Goal: Task Accomplishment & Management: Manage account settings

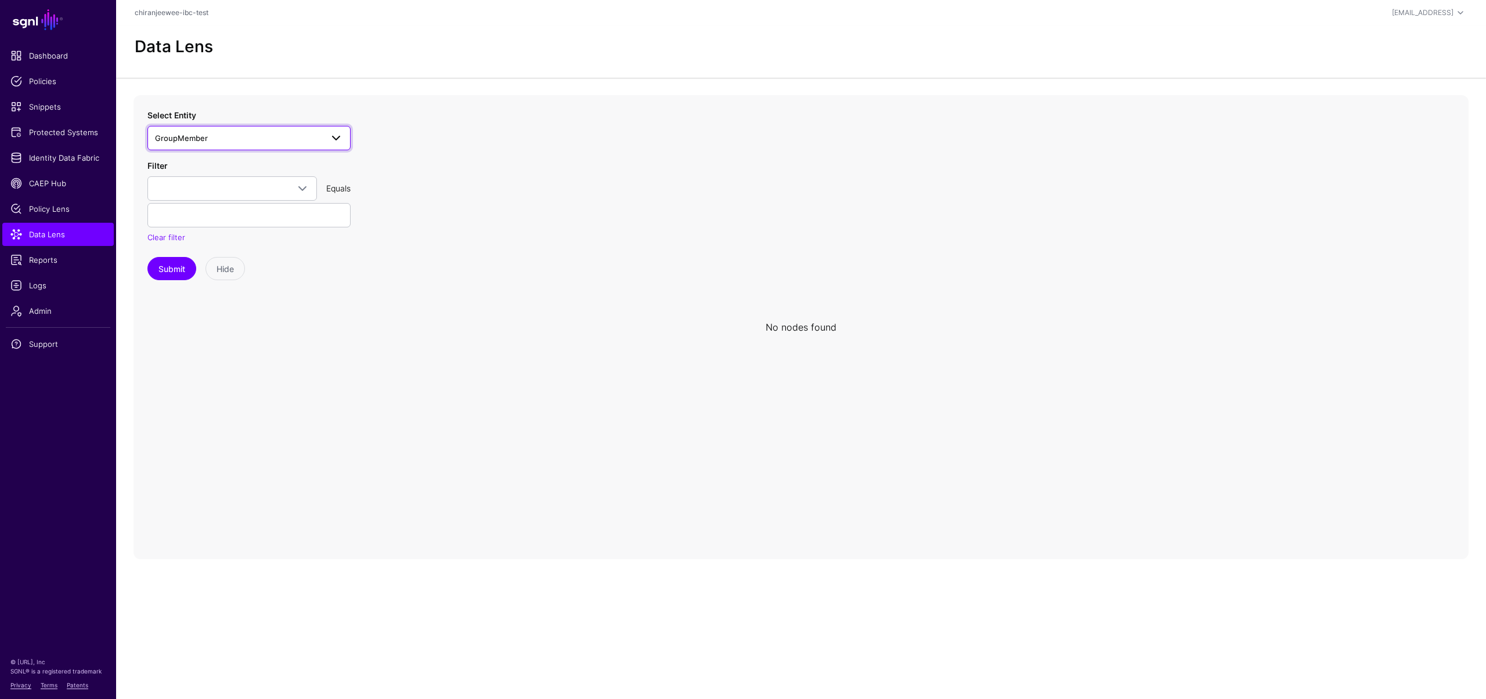
click at [269, 136] on span "GroupMember" at bounding box center [238, 138] width 167 height 13
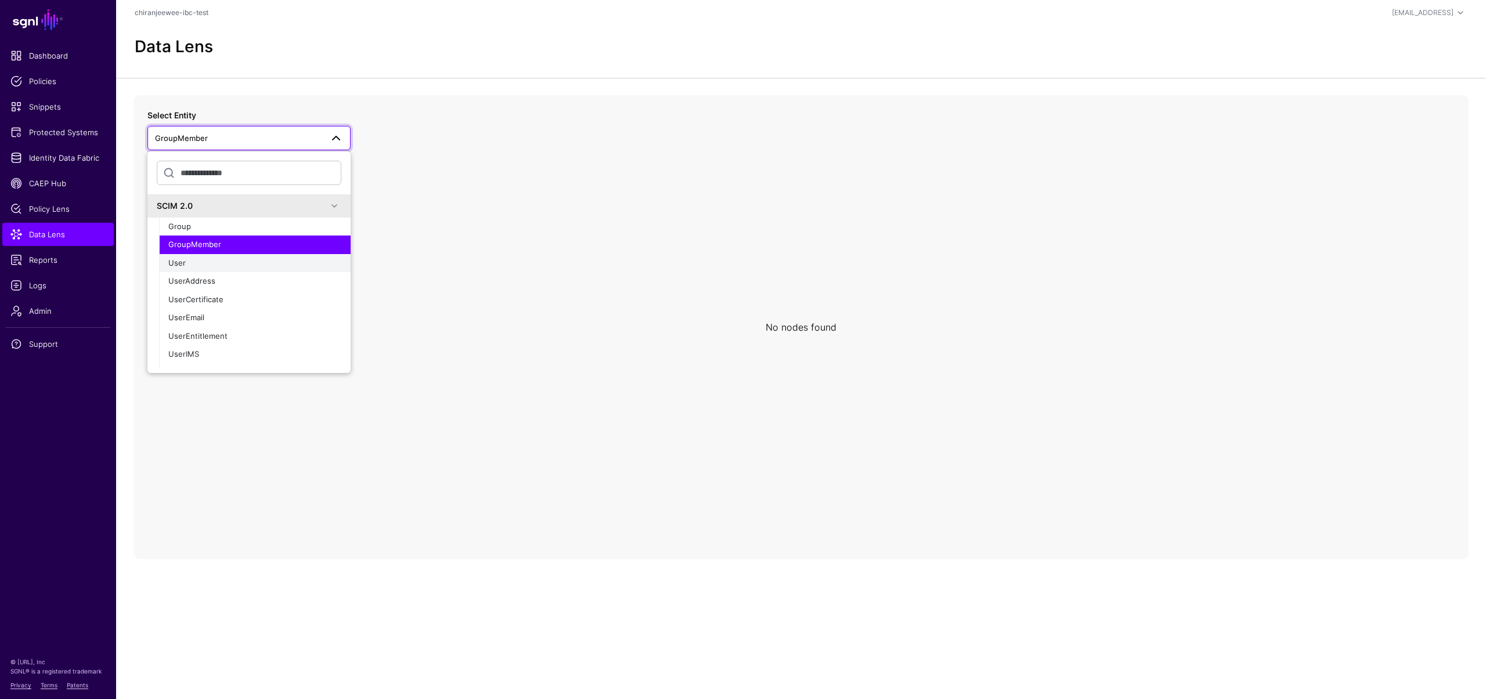
click at [215, 265] on div "User" at bounding box center [254, 264] width 173 height 12
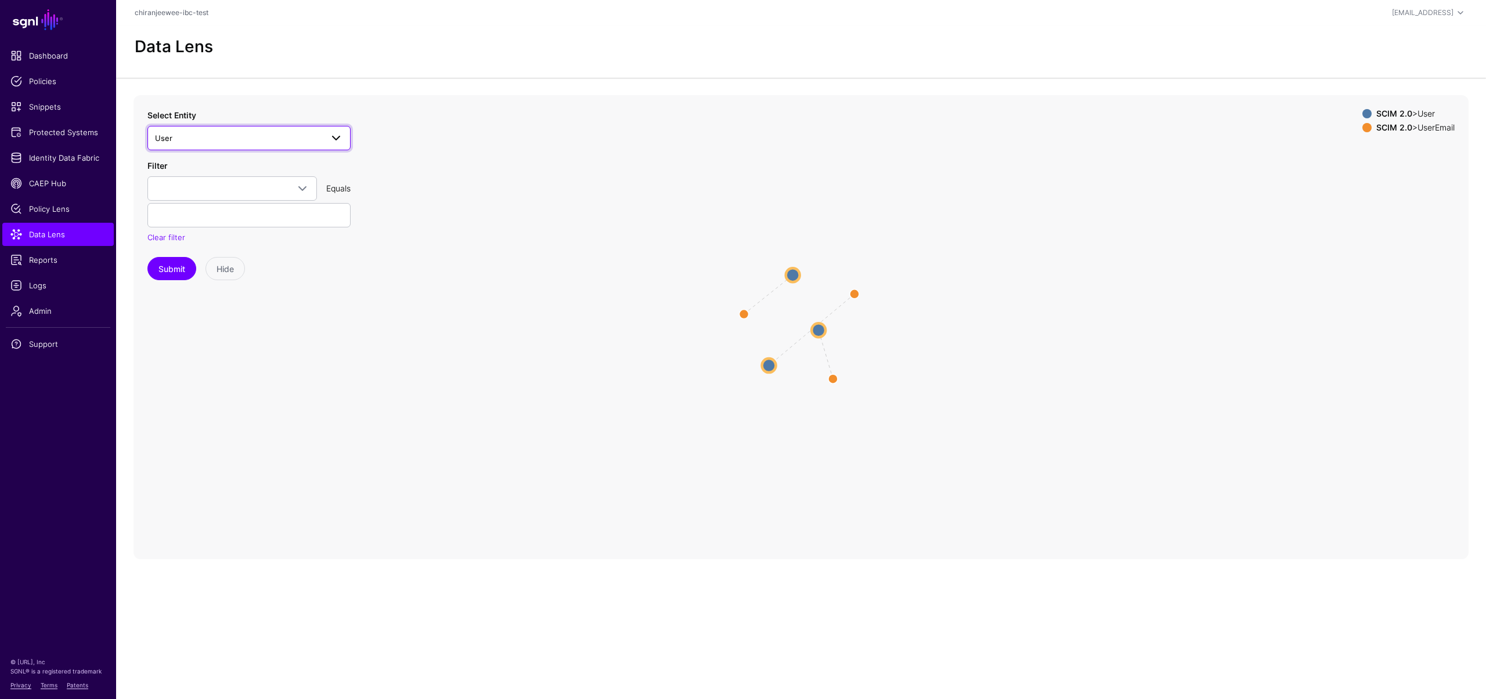
click at [219, 137] on span "User" at bounding box center [238, 138] width 167 height 13
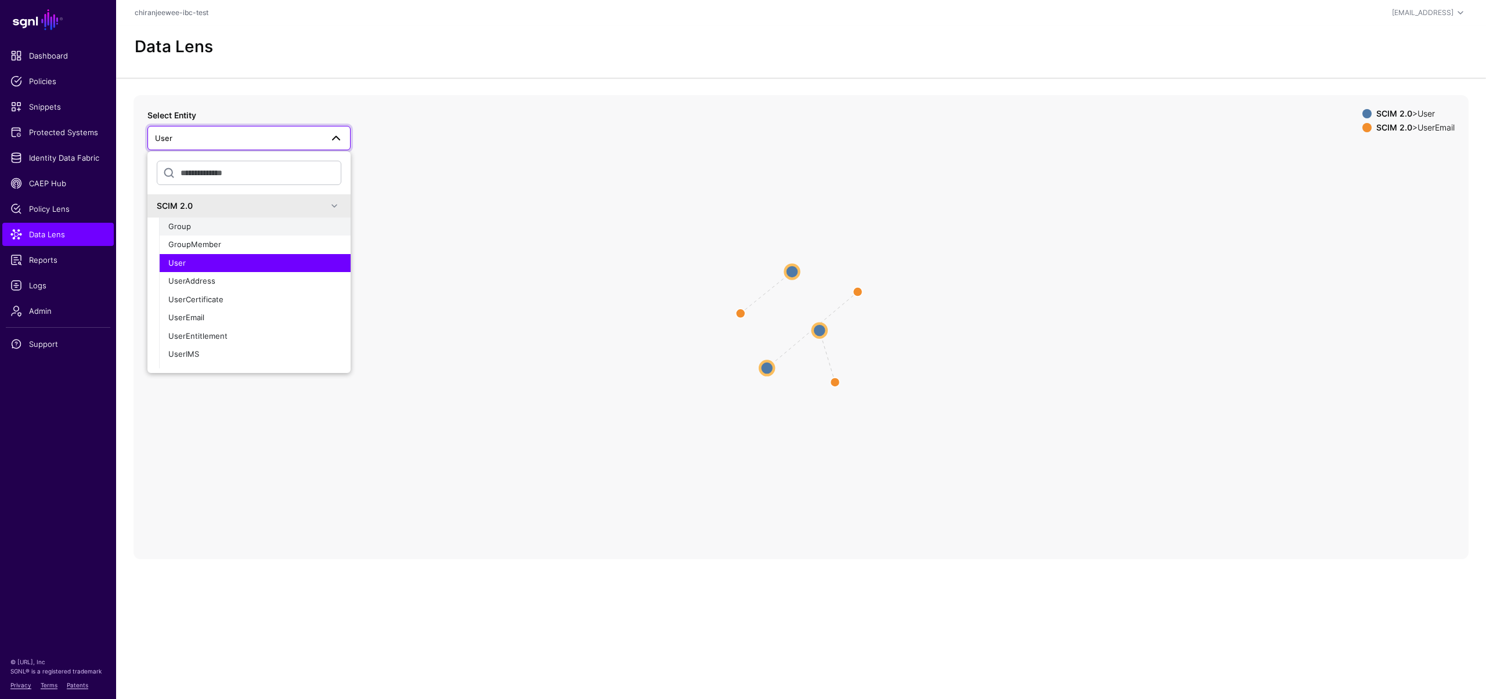
click at [215, 232] on button "Group" at bounding box center [255, 227] width 192 height 19
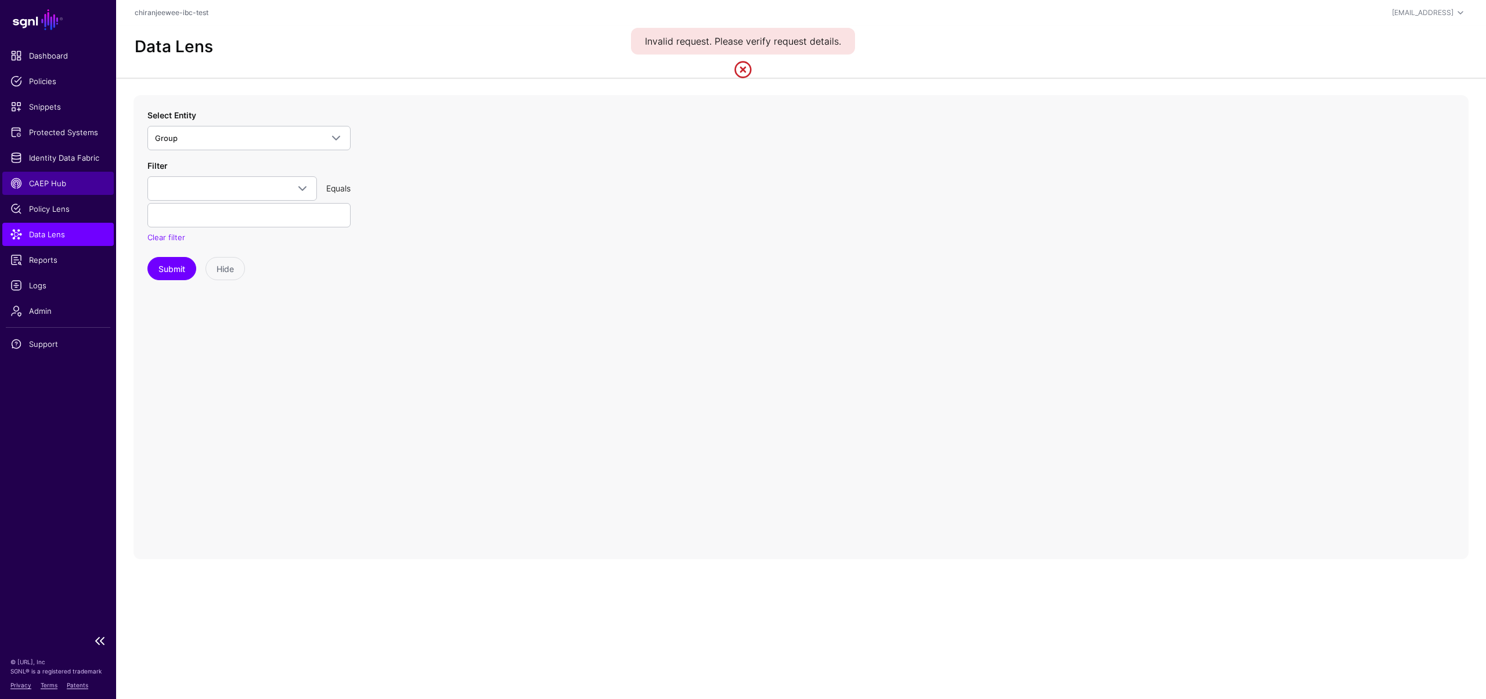
click at [59, 185] on span "CAEP Hub" at bounding box center [57, 184] width 95 height 12
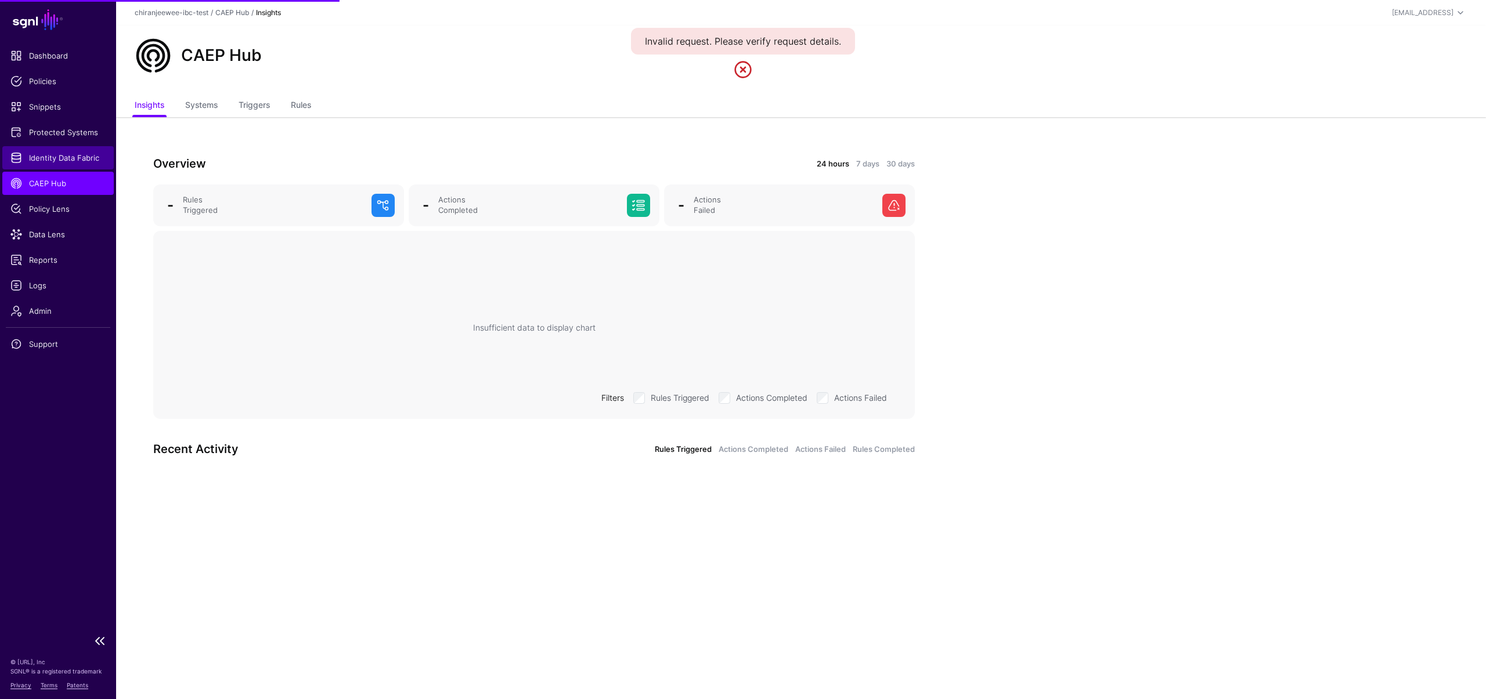
click at [70, 153] on span "Identity Data Fabric" at bounding box center [57, 158] width 95 height 12
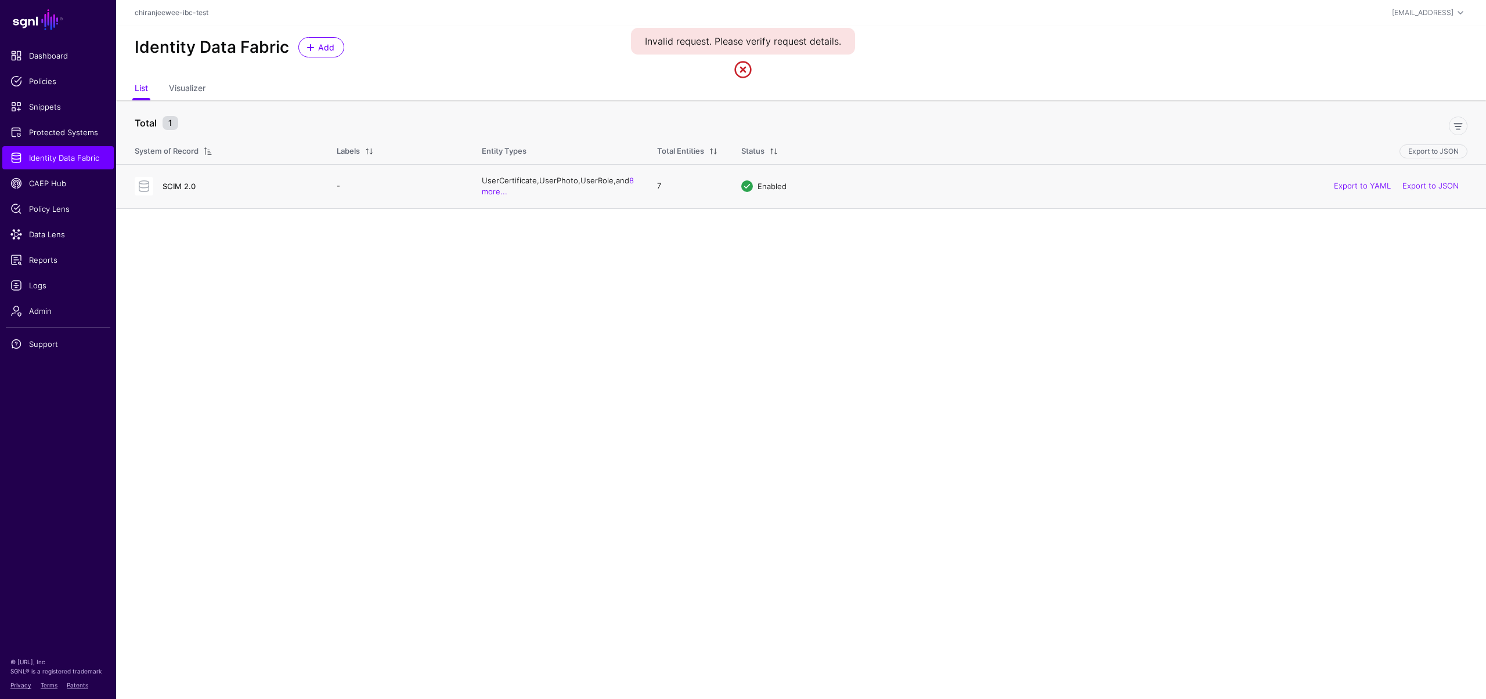
click at [176, 185] on link "SCIM 2.0" at bounding box center [179, 186] width 33 height 9
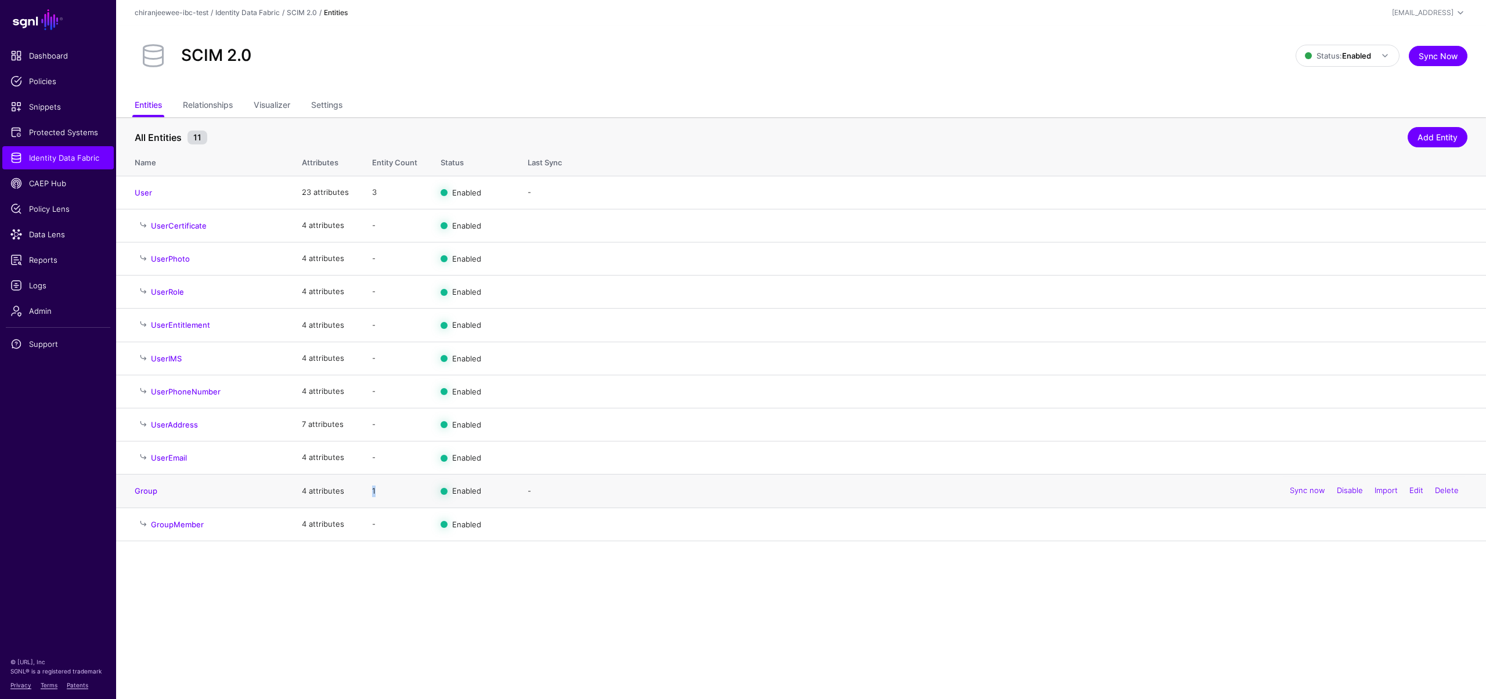
drag, startPoint x: 355, startPoint y: 487, endPoint x: 386, endPoint y: 494, distance: 31.5
click at [386, 494] on tr "Group 4 attributes 1 Enabled - Sync now Disable Import Edit Delete" at bounding box center [801, 491] width 1370 height 33
drag, startPoint x: 371, startPoint y: 522, endPoint x: 397, endPoint y: 522, distance: 25.5
click at [397, 522] on td "-" at bounding box center [394, 524] width 68 height 33
click at [425, 573] on main "SGNL Dashboard Policies Snippets Protected Systems Identity Data Fabric CAEP Hu…" at bounding box center [743, 349] width 1486 height 699
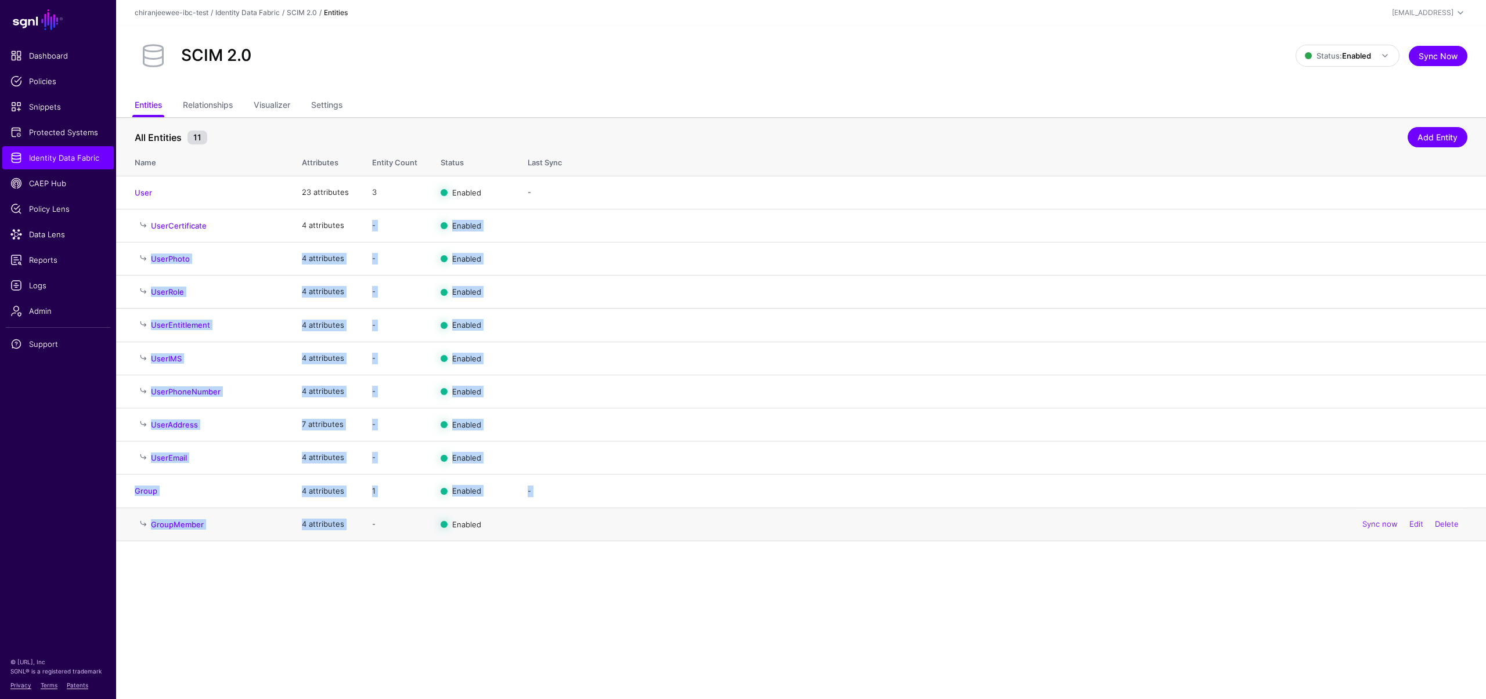
drag, startPoint x: 362, startPoint y: 225, endPoint x: 418, endPoint y: 515, distance: 295.6
click at [418, 514] on tbody "User 23 attributes 3 Enabled - Sync now Disable Import Edit Delete UserCertific…" at bounding box center [801, 358] width 1370 height 365
click at [461, 597] on main "SGNL Dashboard Policies Snippets Protected Systems Identity Data Fabric CAEP Hu…" at bounding box center [743, 349] width 1486 height 699
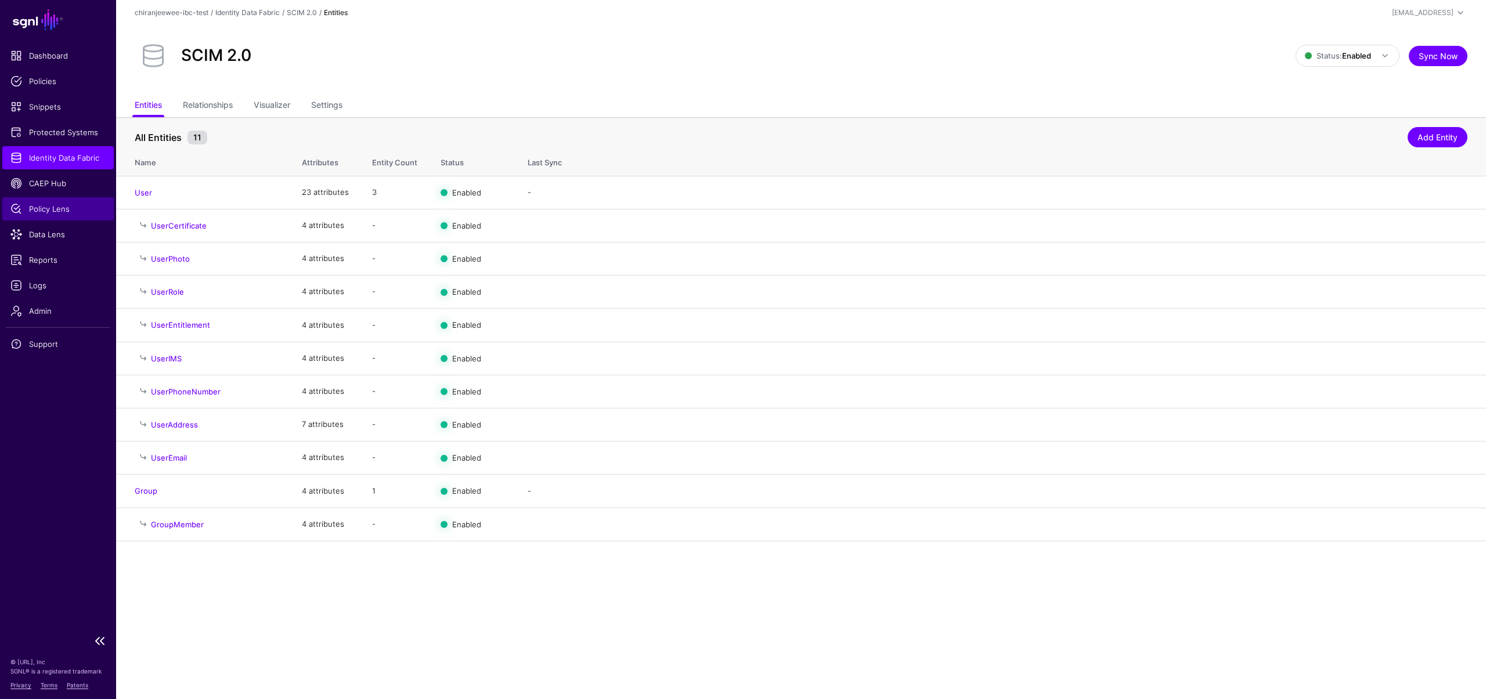
click at [49, 205] on span "Policy Lens" at bounding box center [57, 209] width 95 height 12
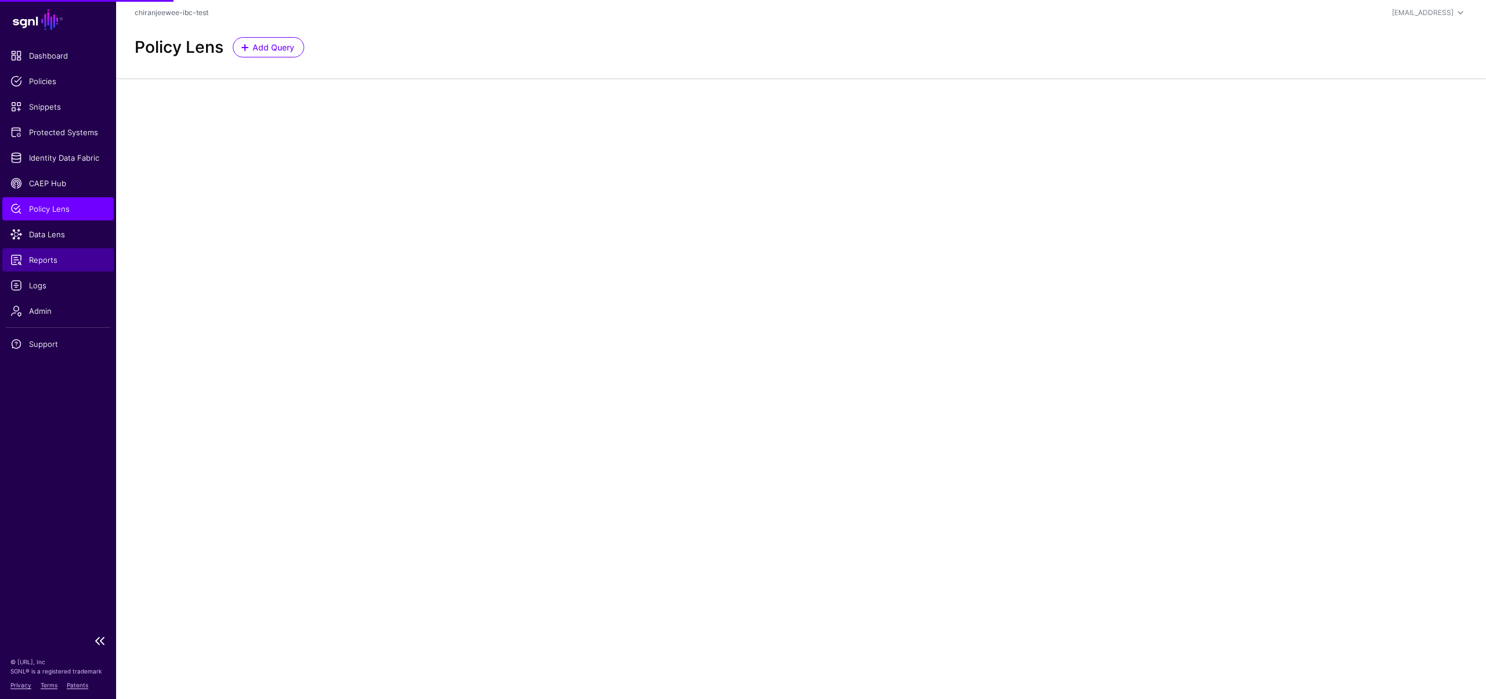
click at [57, 252] on link "Reports" at bounding box center [57, 259] width 111 height 23
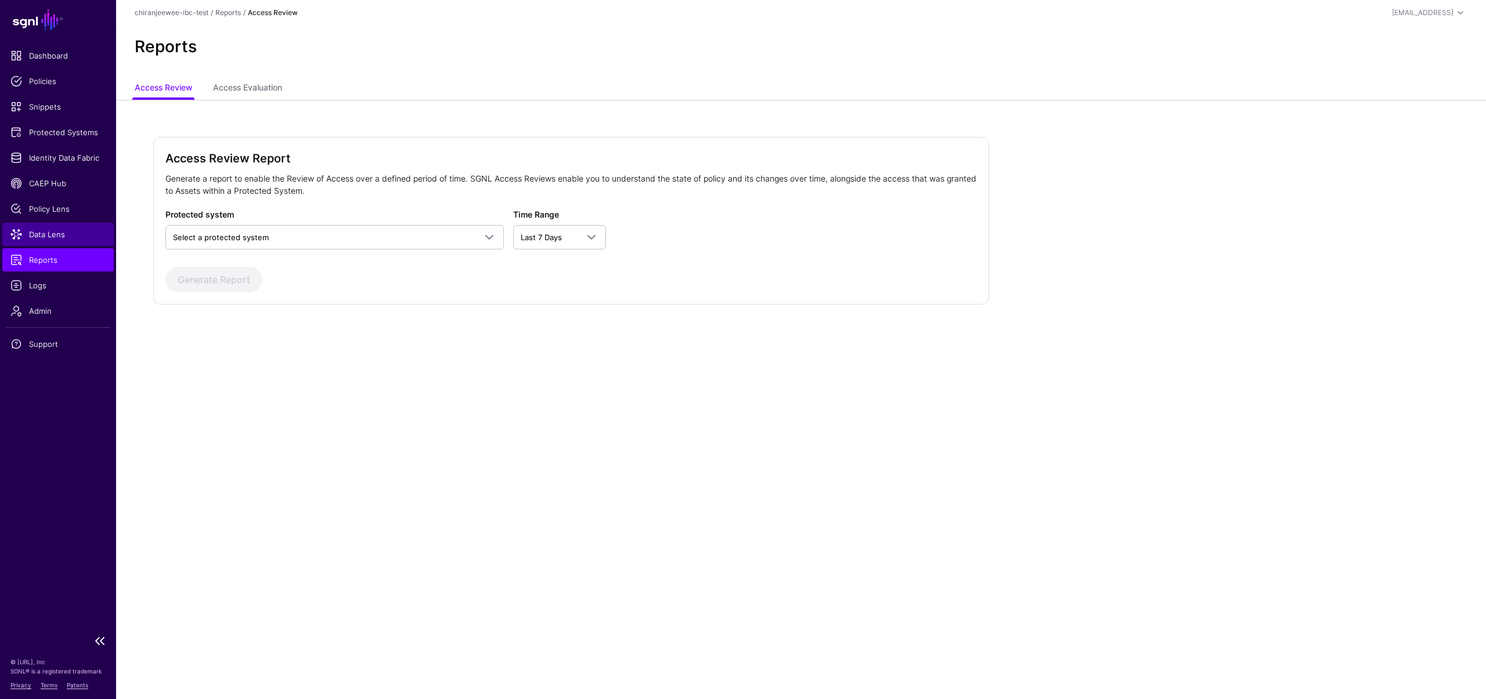
click at [67, 228] on link "Data Lens" at bounding box center [57, 234] width 111 height 23
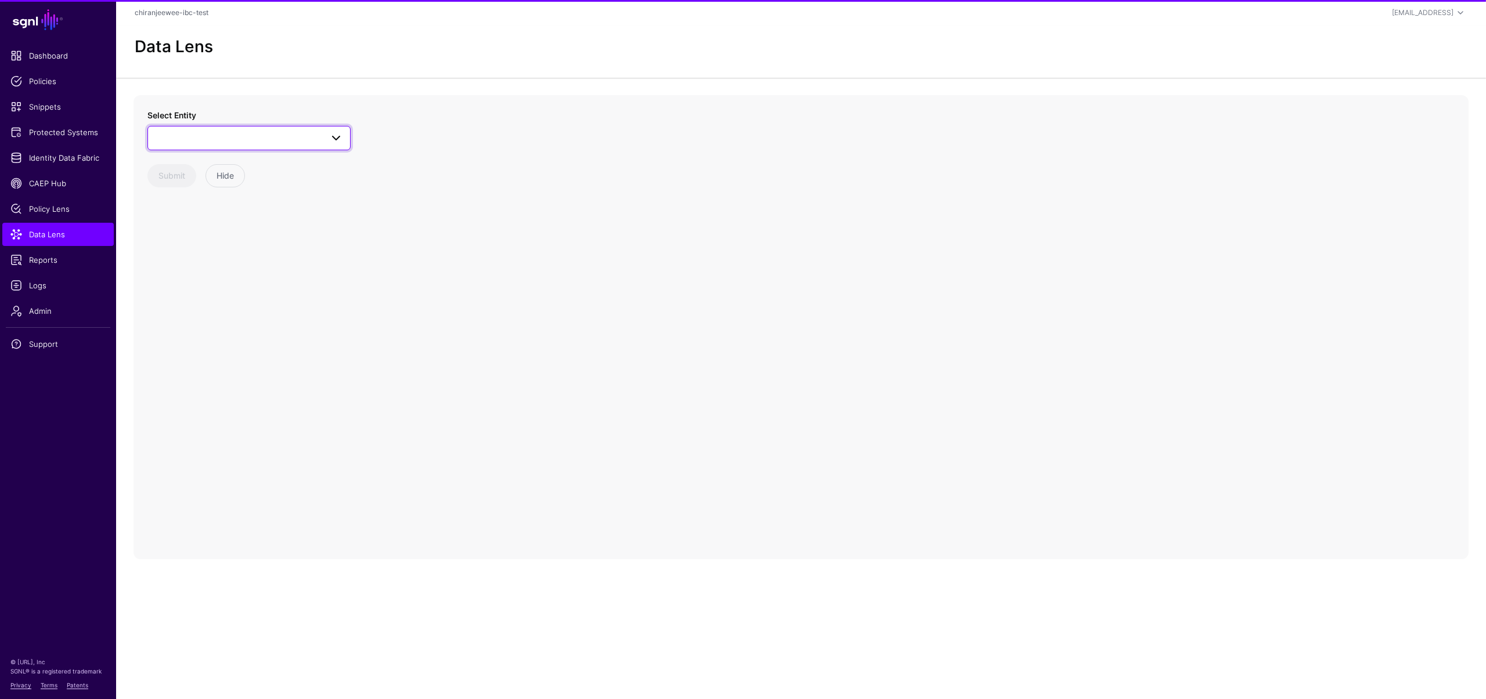
click at [194, 133] on span at bounding box center [249, 138] width 188 height 14
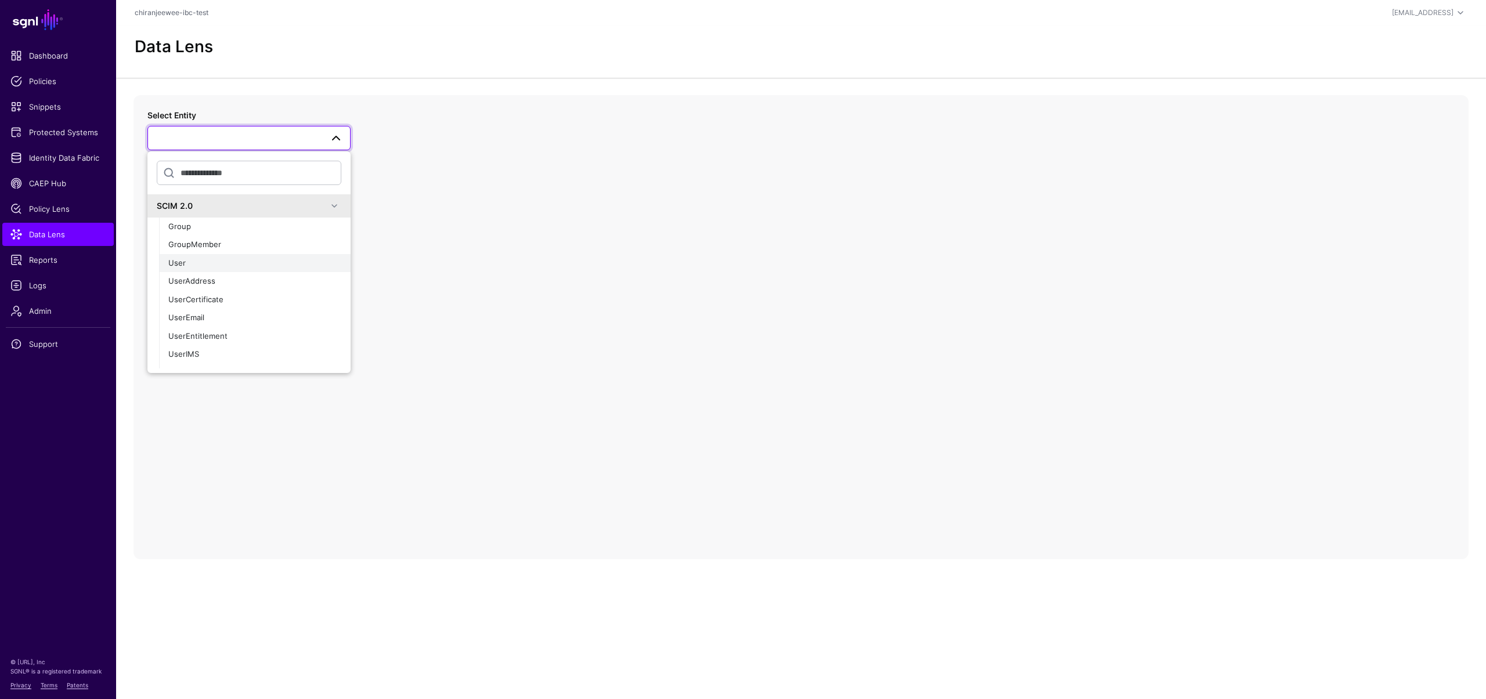
click at [204, 268] on div "User" at bounding box center [254, 264] width 173 height 12
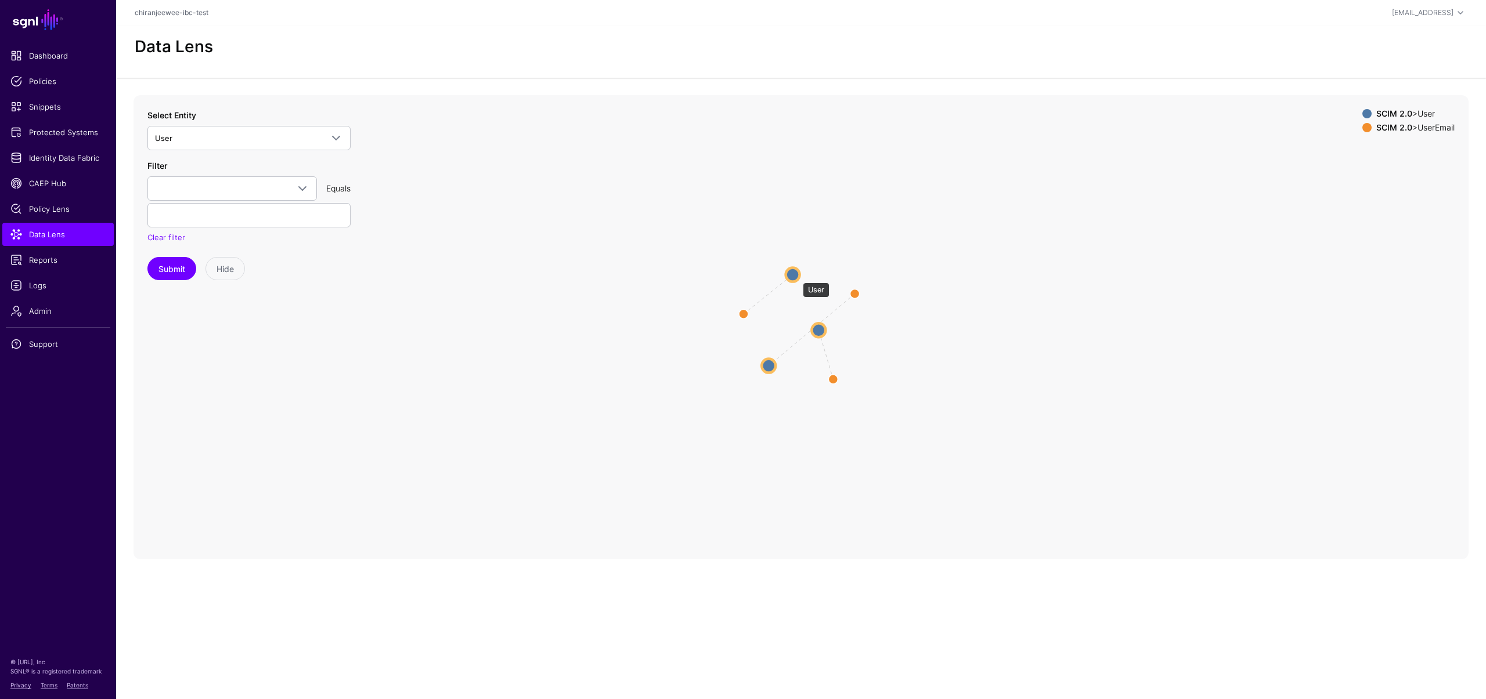
click at [797, 277] on circle at bounding box center [793, 275] width 14 height 14
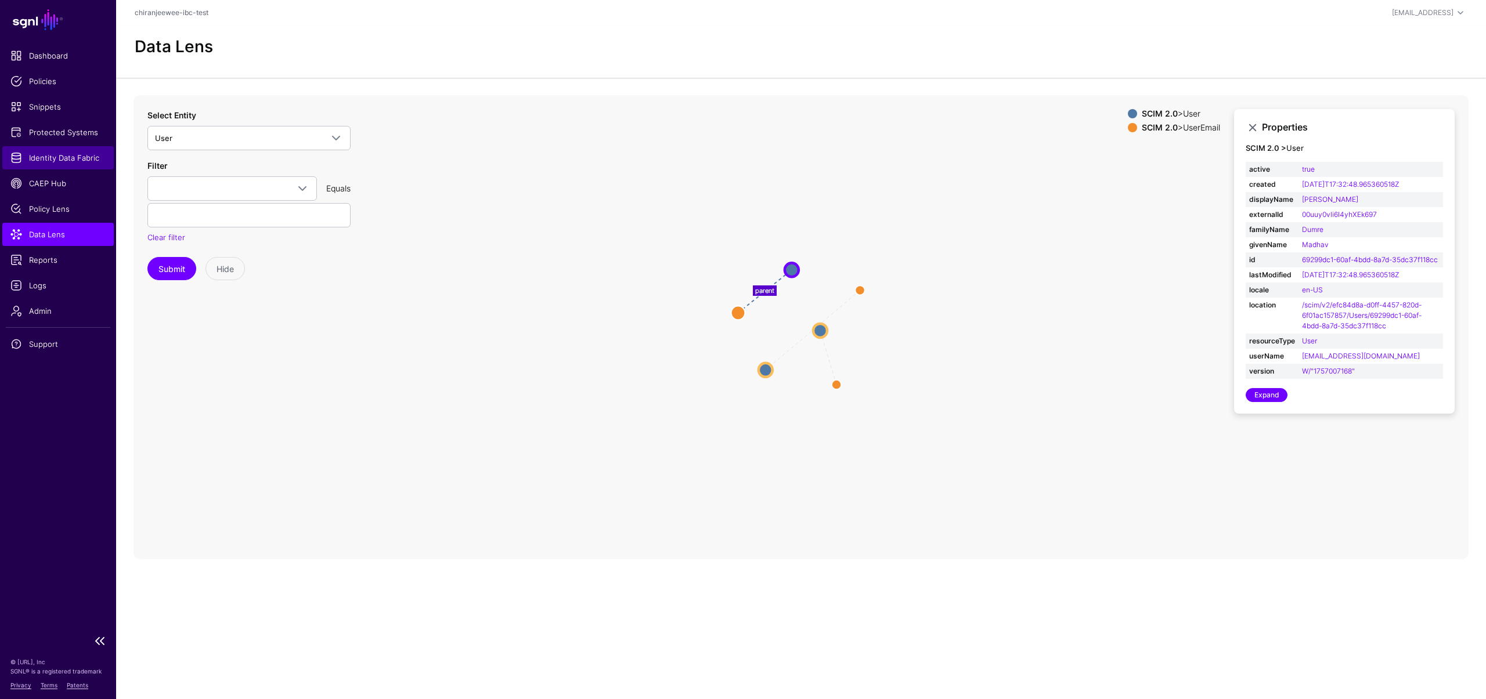
click at [52, 158] on span "Identity Data Fabric" at bounding box center [57, 158] width 95 height 12
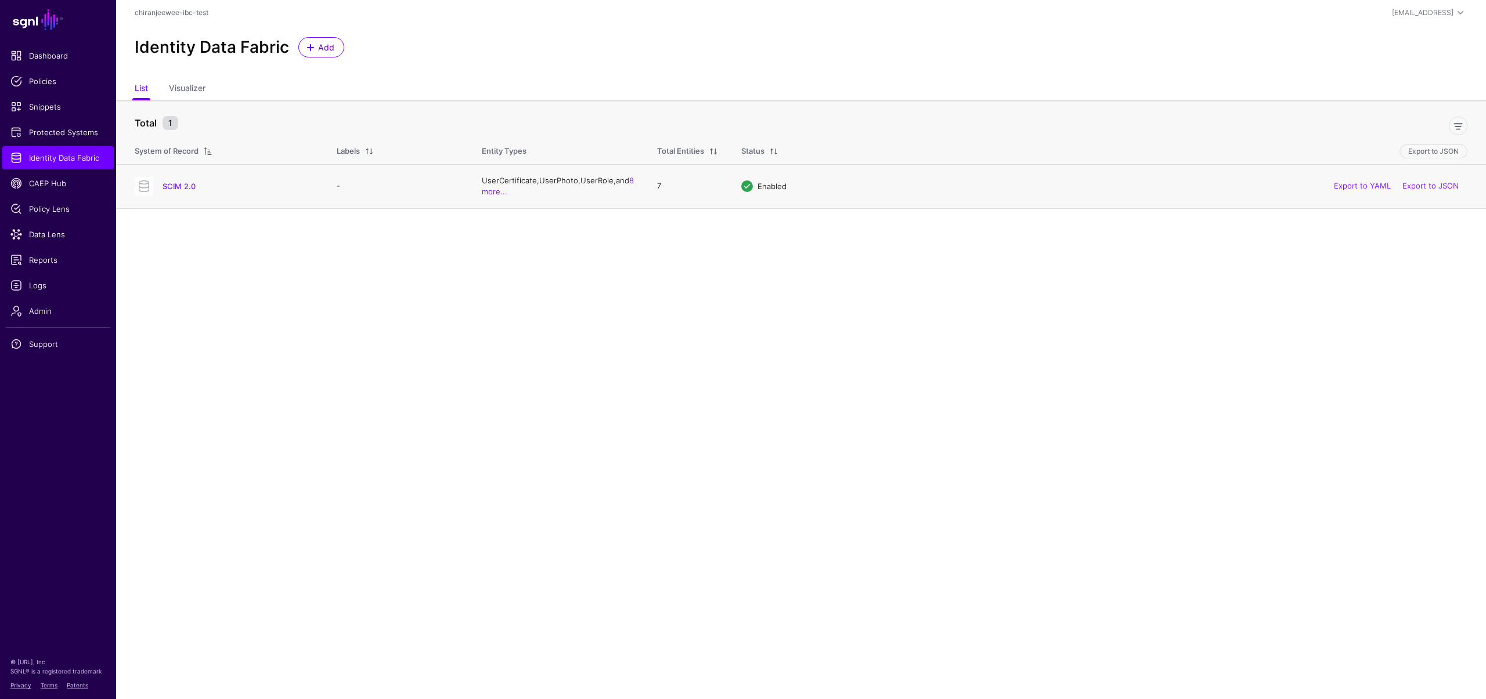
click at [158, 189] on div "SCIM 2.0" at bounding box center [238, 186] width 160 height 10
click at [171, 187] on link "SCIM 2.0" at bounding box center [179, 186] width 33 height 9
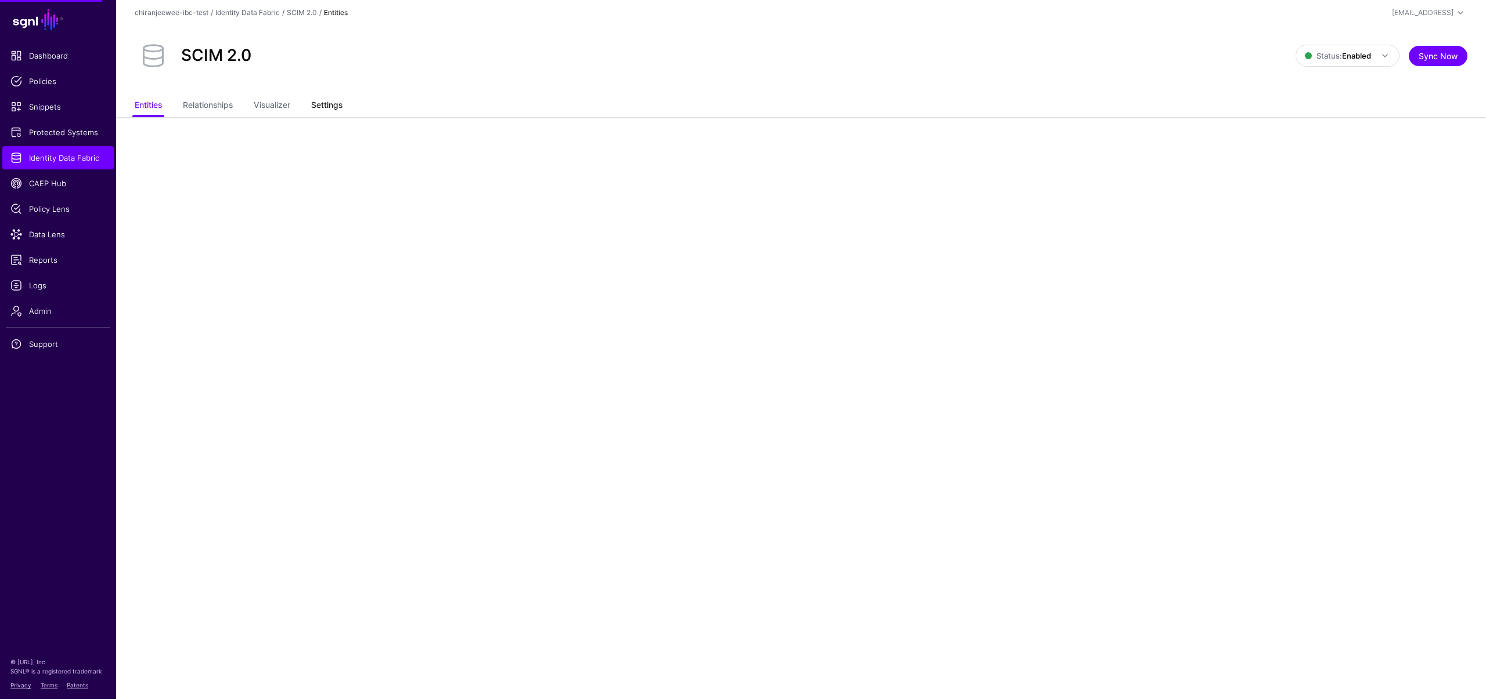
click at [326, 110] on link "Settings" at bounding box center [326, 106] width 31 height 22
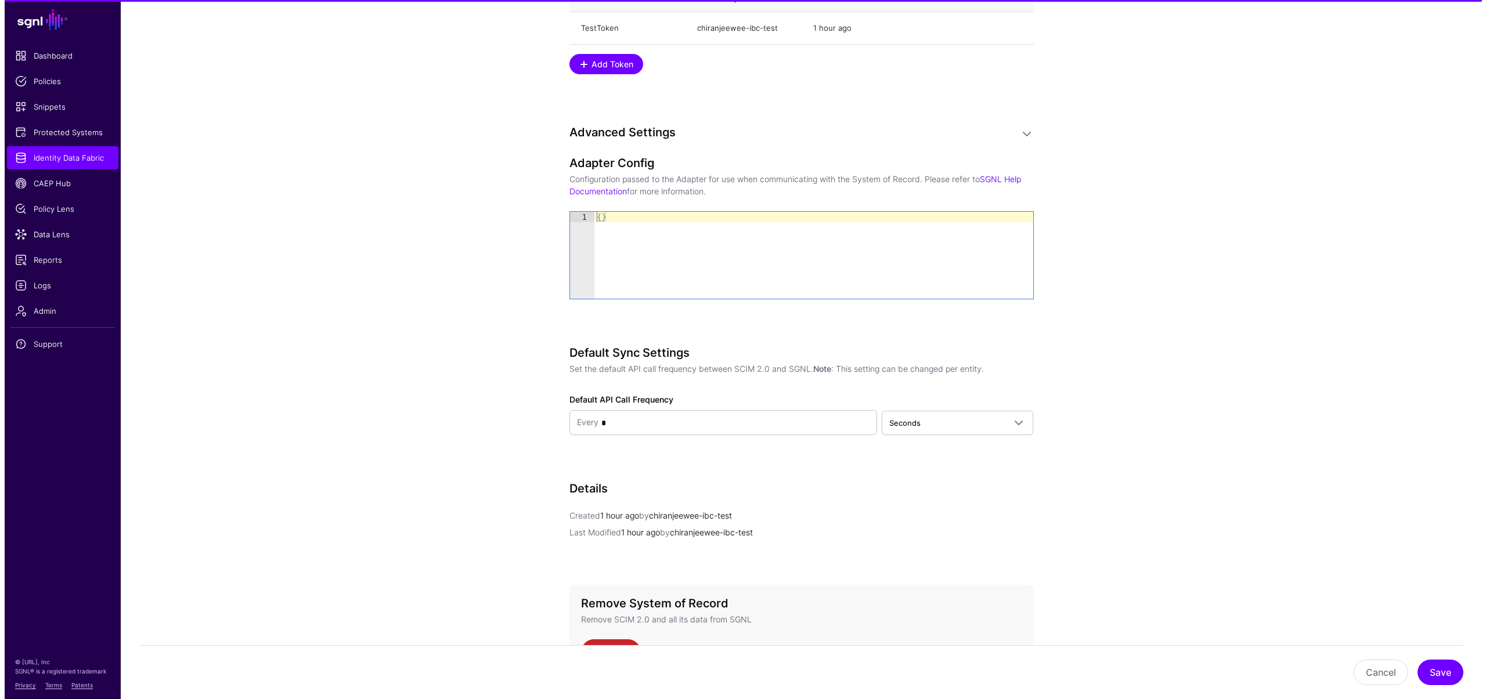
scroll to position [1196, 0]
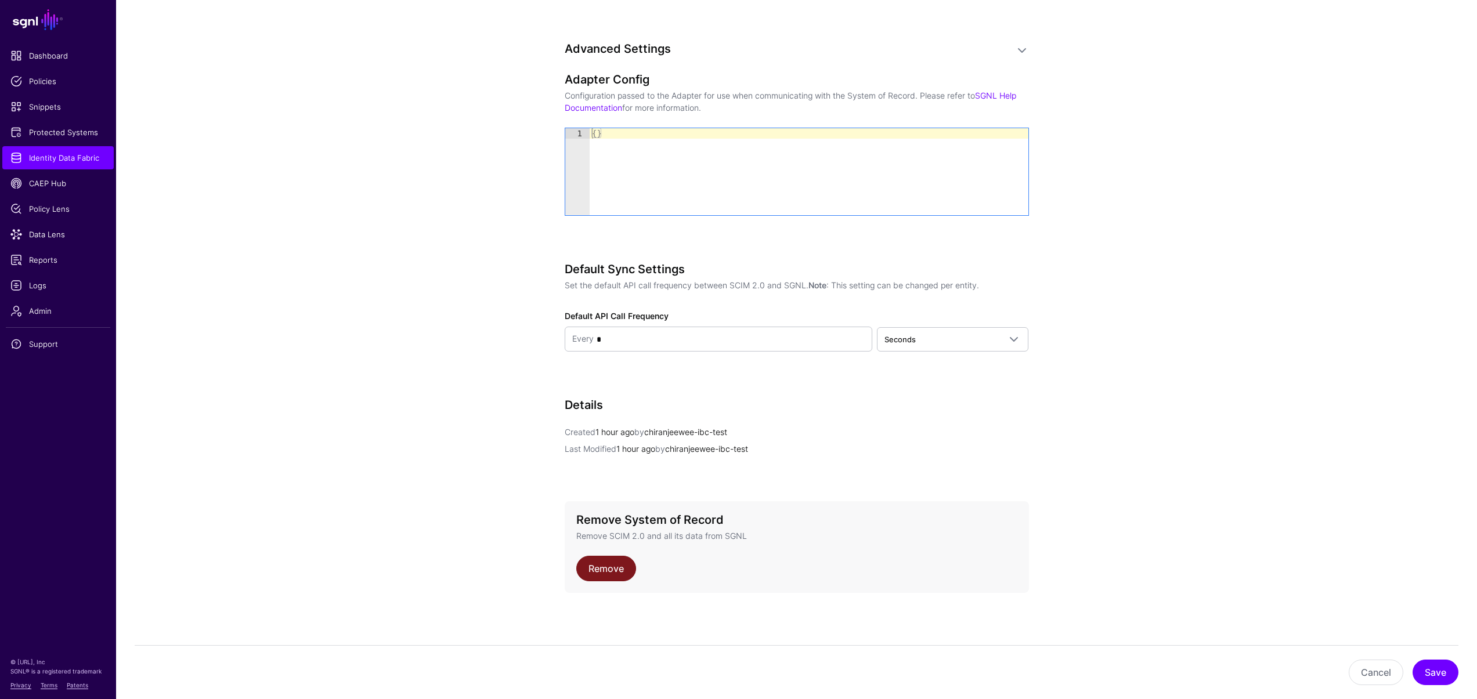
click at [620, 571] on link "Remove" at bounding box center [606, 569] width 60 height 26
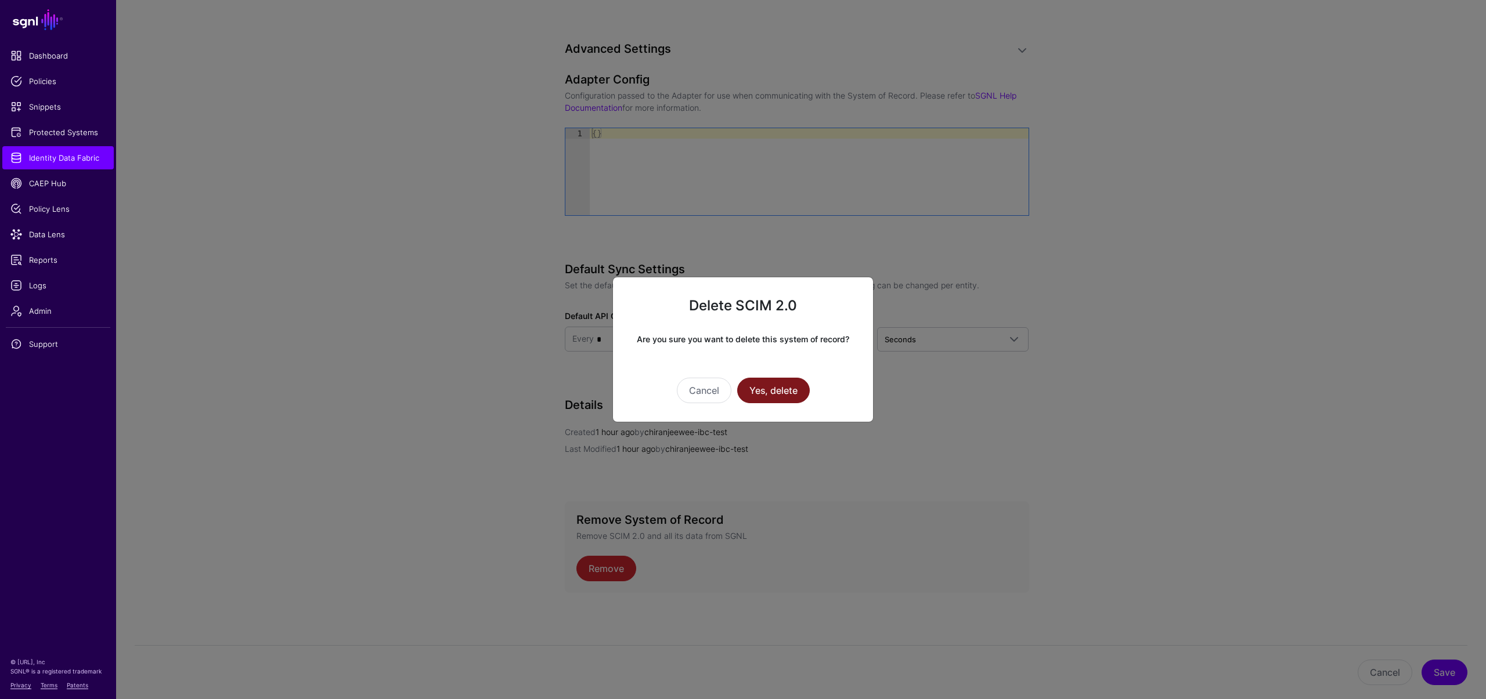
click at [780, 393] on button "Yes, delete" at bounding box center [773, 391] width 73 height 26
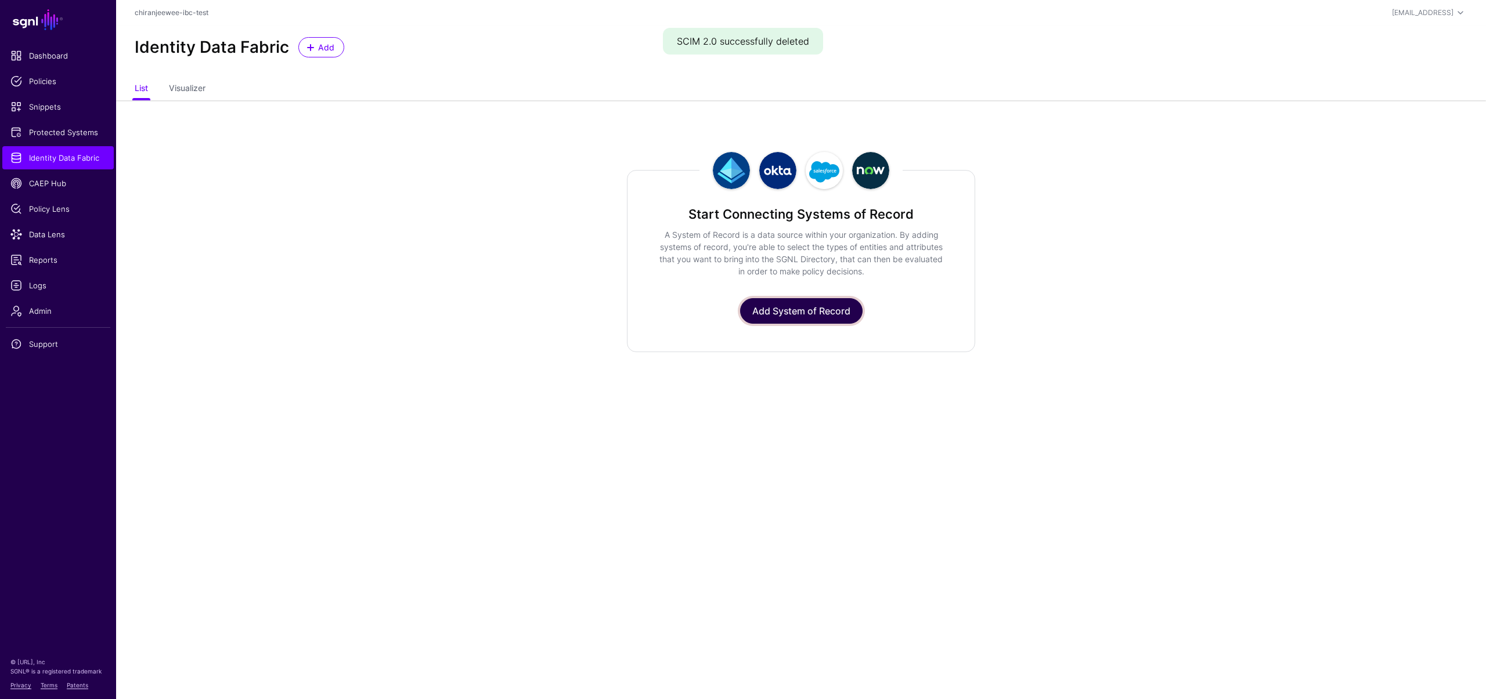
click at [782, 318] on link "Add System of Record" at bounding box center [801, 311] width 122 height 26
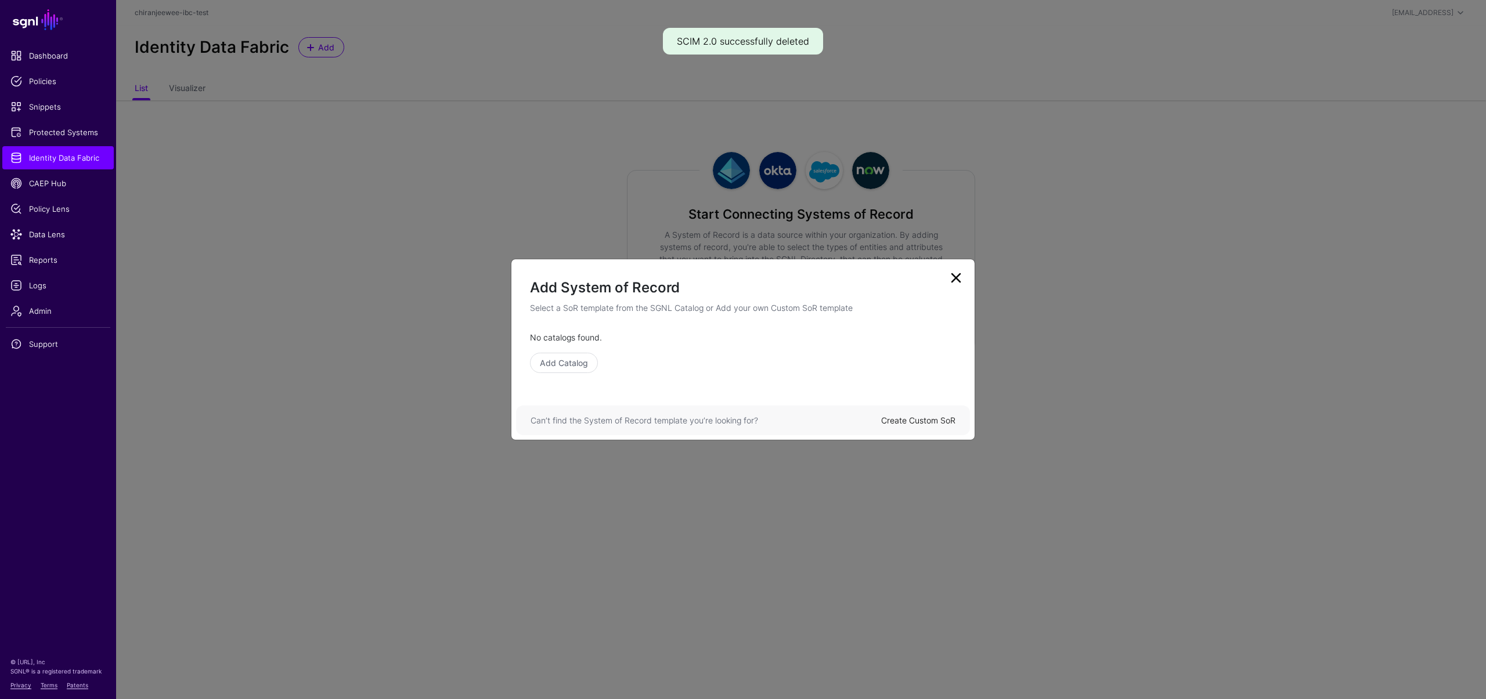
click at [910, 418] on link "Create Custom SoR" at bounding box center [918, 421] width 74 height 10
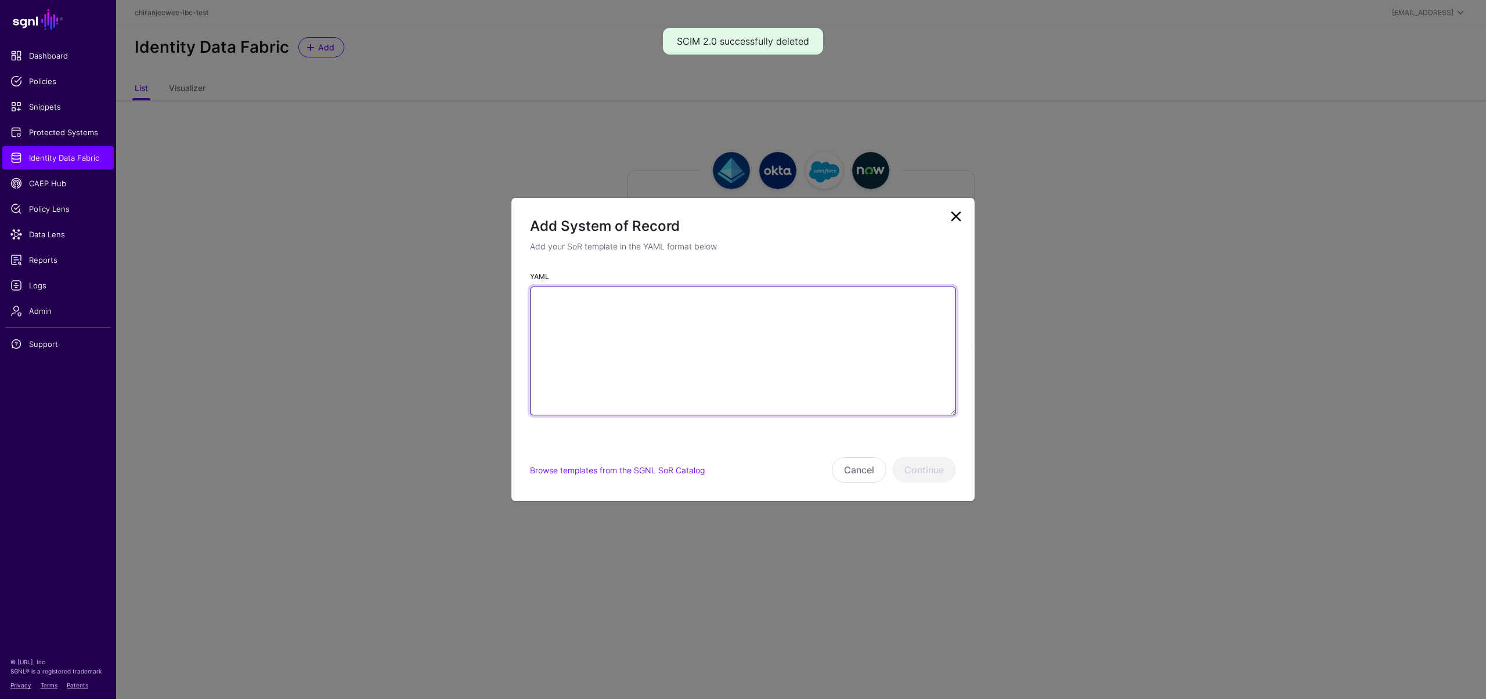
click at [724, 334] on textarea "YAML" at bounding box center [743, 351] width 426 height 129
paste textarea "**********"
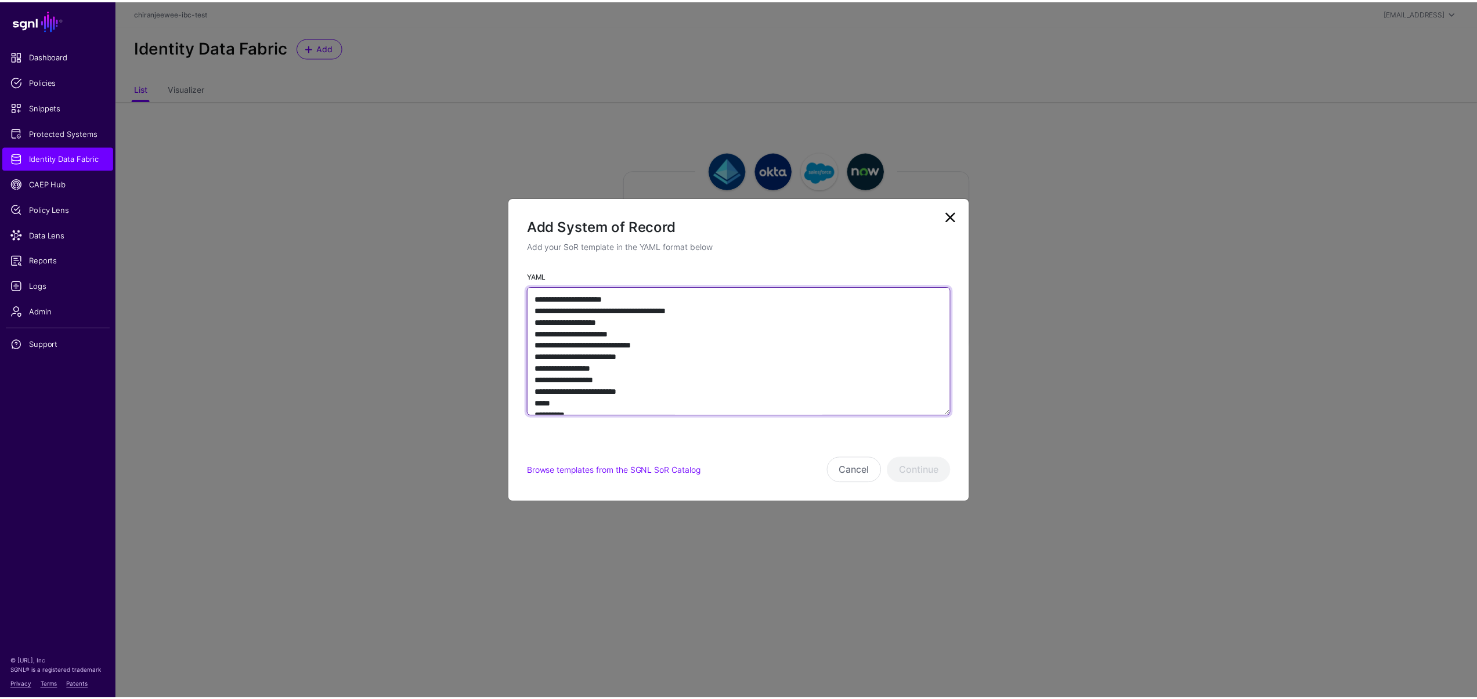
scroll to position [5345, 0]
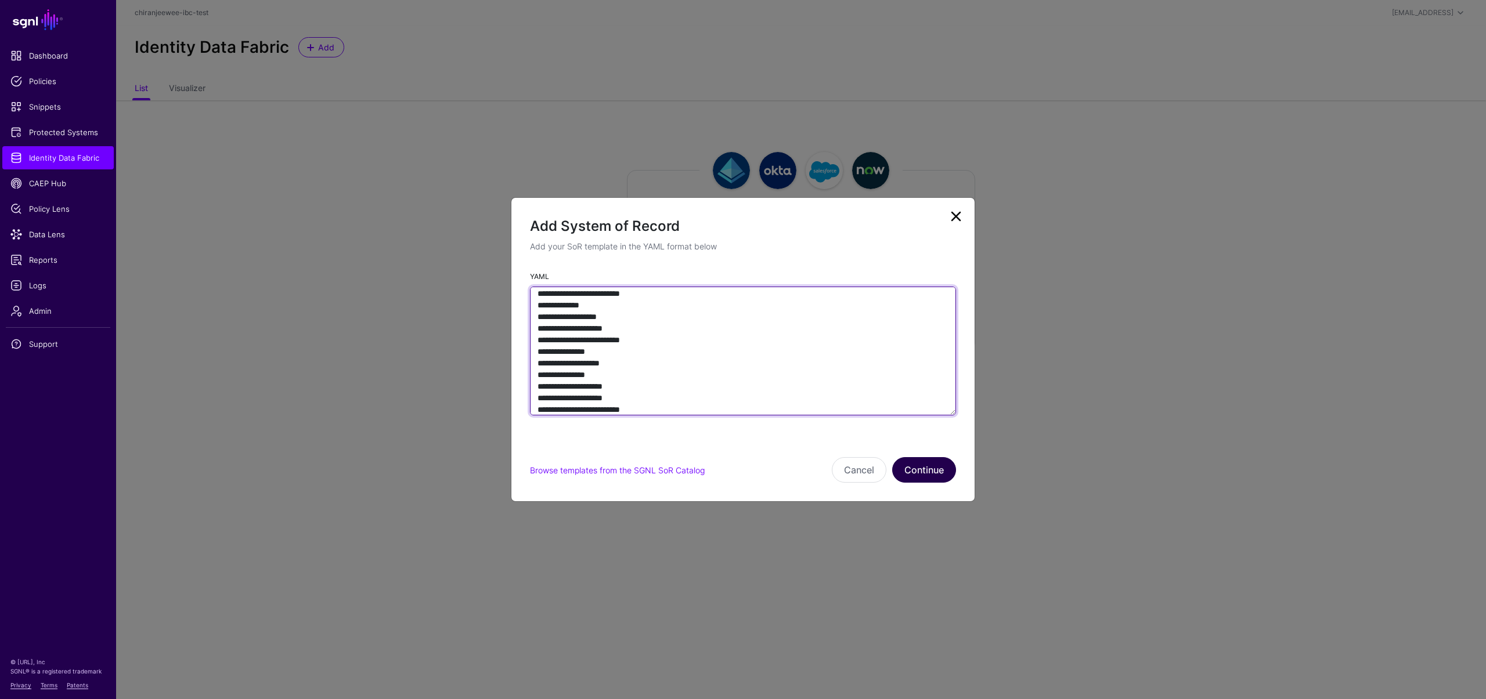
type textarea "**********"
click at [939, 472] on button "Continue" at bounding box center [924, 470] width 64 height 26
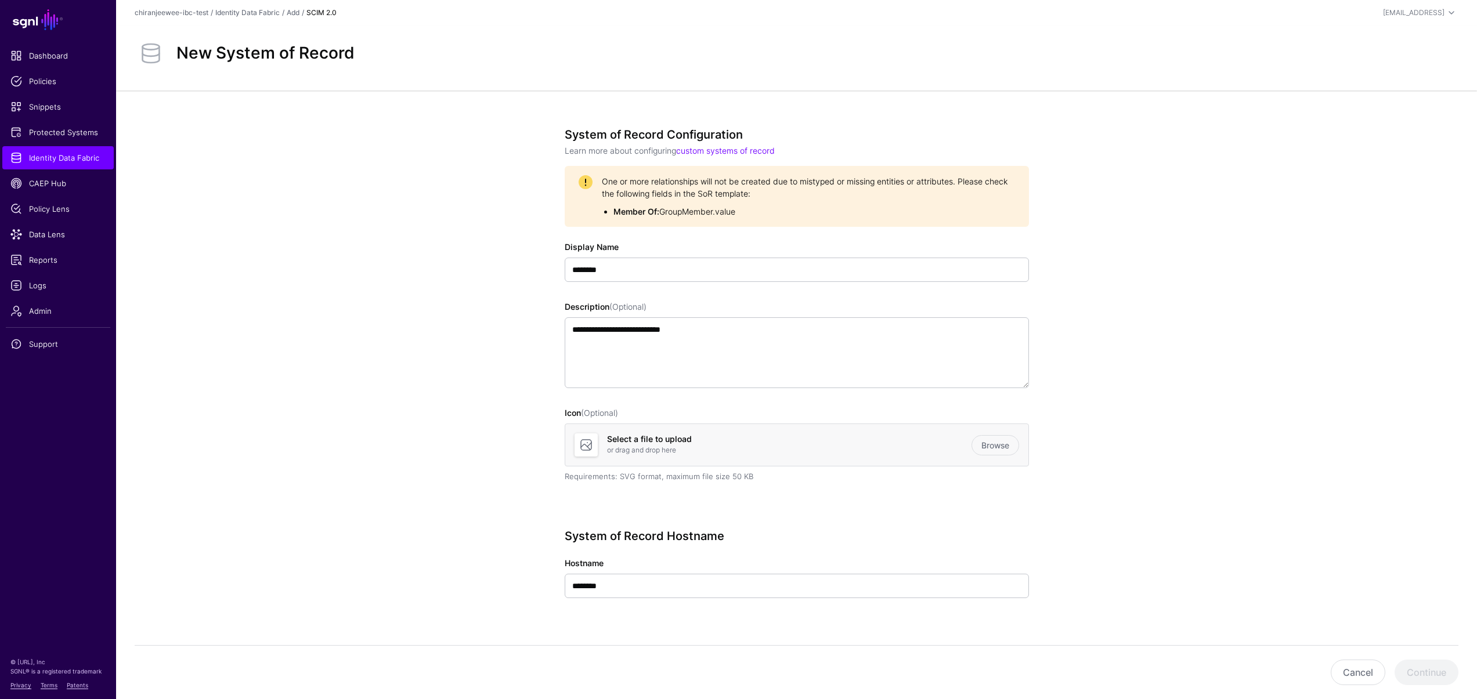
drag, startPoint x: 602, startPoint y: 176, endPoint x: 792, endPoint y: 221, distance: 195.1
click at [792, 221] on div "One or more relationships will not be created due to mistyped or missing entiti…" at bounding box center [797, 196] width 464 height 61
copy span "One or more relationships will not be created due to mistyped or missing entiti…"
